Goal: Transaction & Acquisition: Purchase product/service

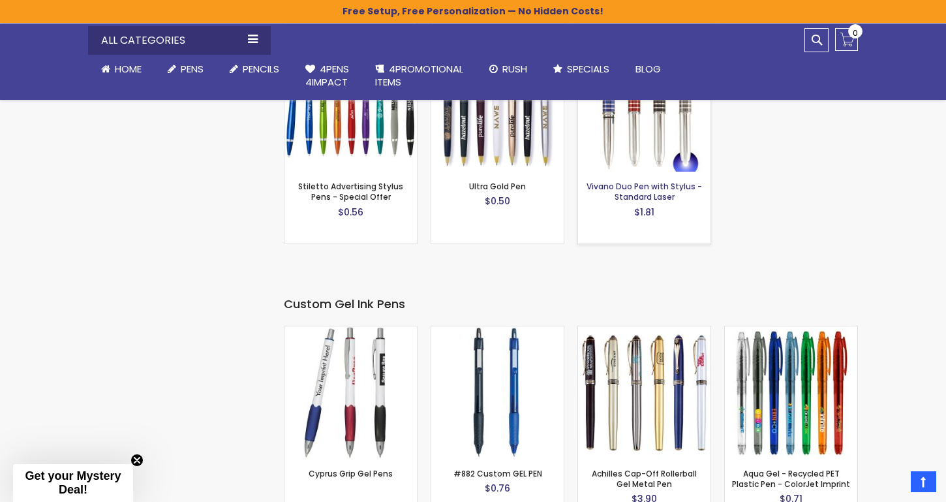
scroll to position [2030, 0]
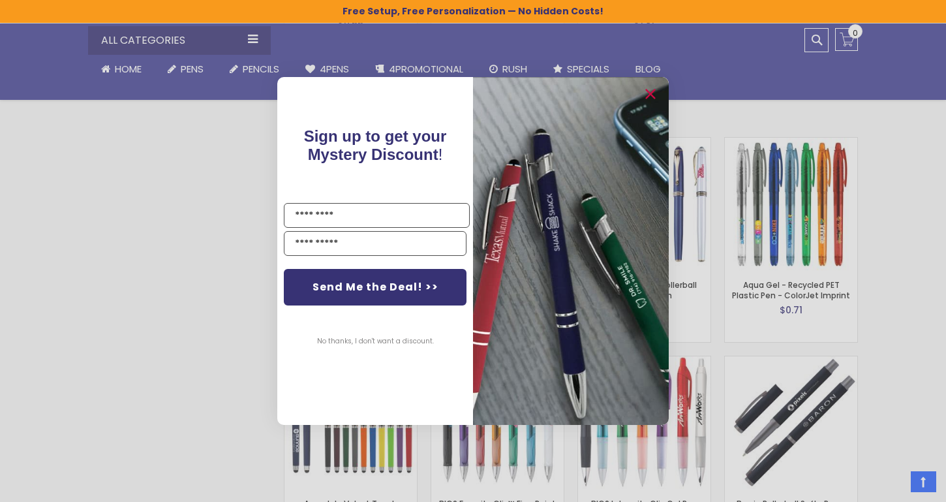
click at [643, 82] on img "POPUP Form" at bounding box center [571, 251] width 196 height 348
click at [649, 86] on circle "Close dialog" at bounding box center [650, 95] width 20 height 20
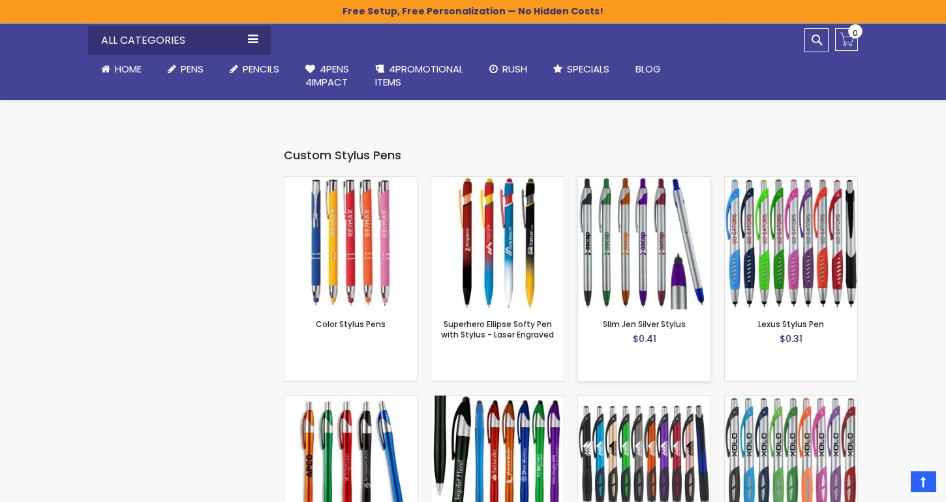
scroll to position [2719, 0]
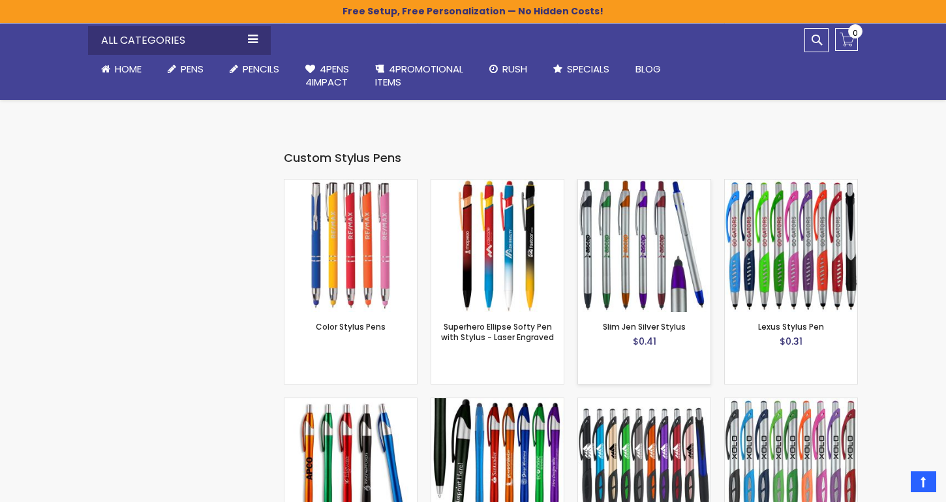
click at [649, 312] on div "Slim Jen Silver Stylus $0.41" at bounding box center [644, 348] width 132 height 72
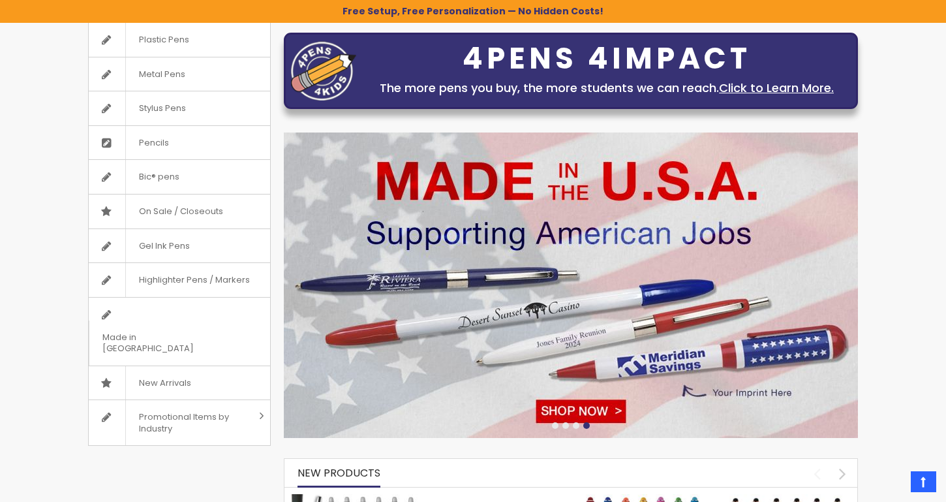
scroll to position [176, 0]
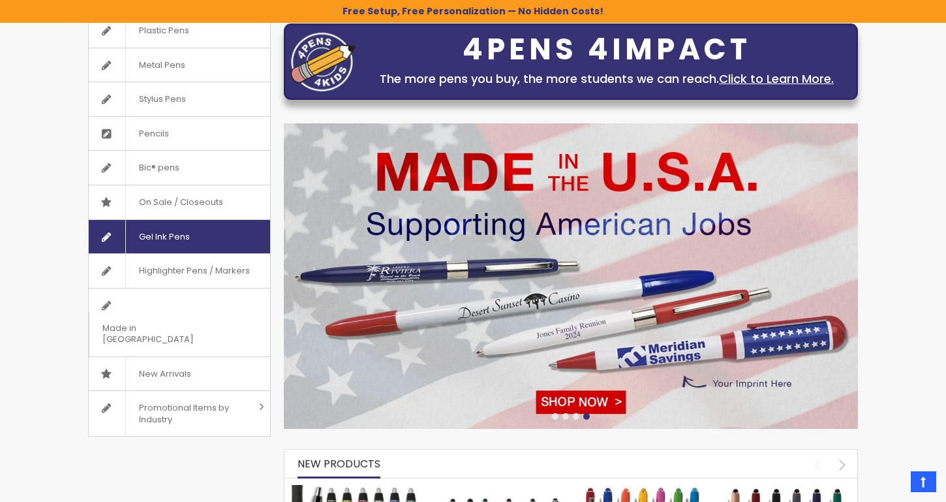
click at [177, 245] on span "Gel Ink Pens" at bounding box center [164, 237] width 78 height 34
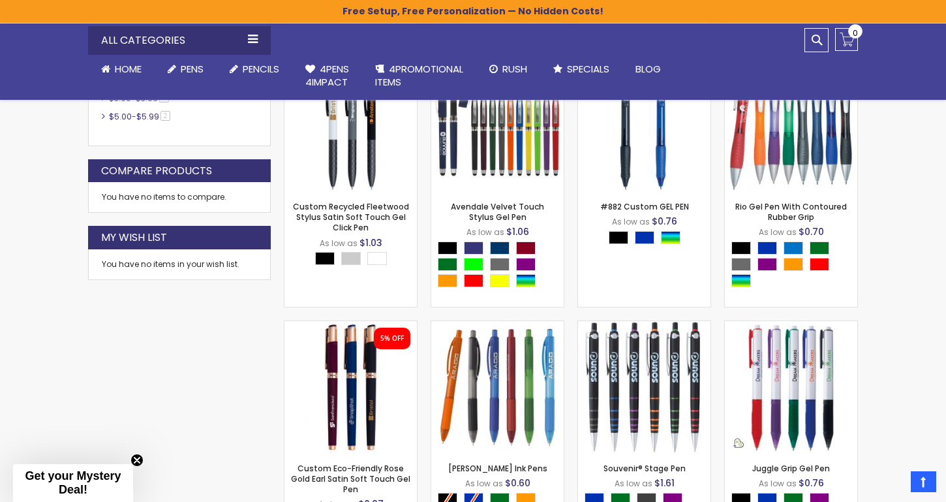
scroll to position [578, 0]
